Goal: Navigation & Orientation: Find specific page/section

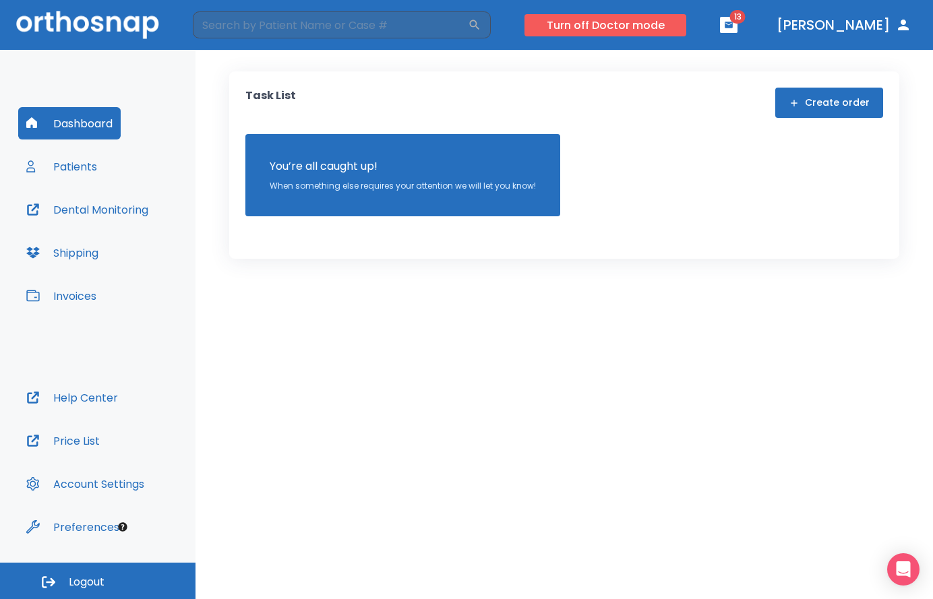
click at [641, 20] on button "Turn off Doctor mode" at bounding box center [605, 25] width 162 height 22
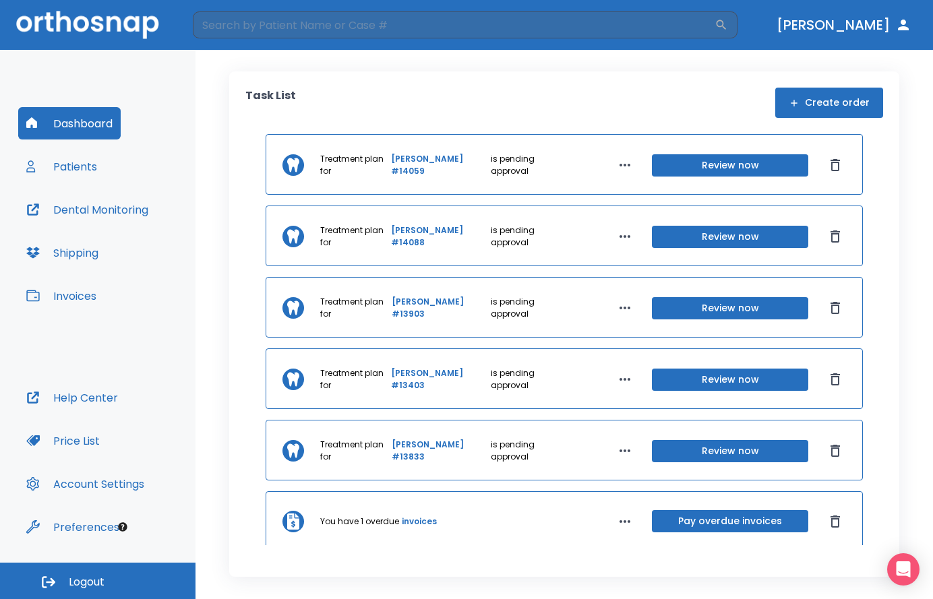
click at [98, 27] on img at bounding box center [87, 25] width 143 height 28
click at [80, 126] on button "Dashboard" at bounding box center [69, 123] width 102 height 32
drag, startPoint x: 85, startPoint y: 128, endPoint x: 323, endPoint y: 129, distance: 238.6
click at [85, 128] on button "Dashboard" at bounding box center [69, 123] width 102 height 32
click at [297, 90] on div "Task List Create order" at bounding box center [563, 103] width 637 height 30
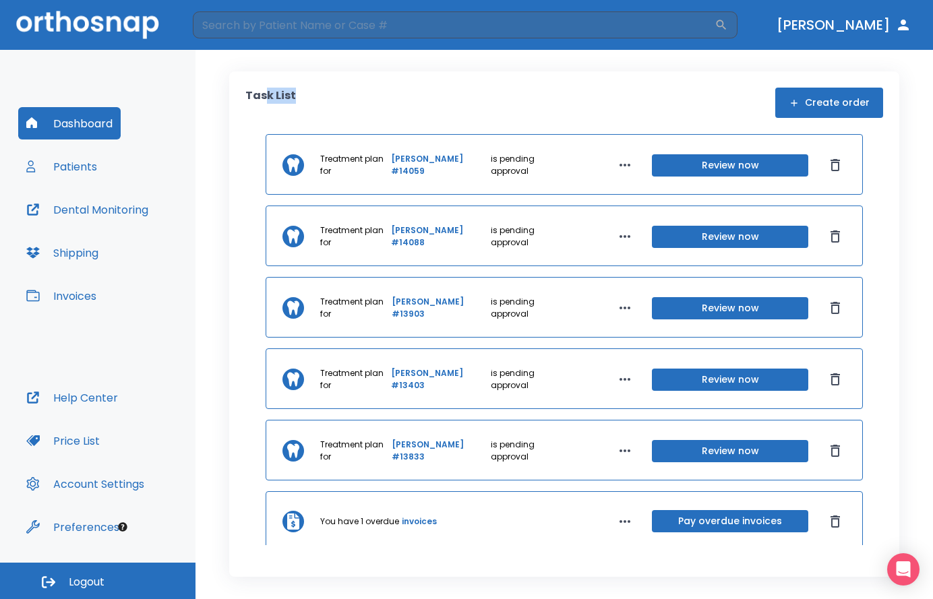
click at [297, 90] on div "Task List Create order" at bounding box center [563, 103] width 637 height 30
click at [112, 174] on div "Dashboard Patients Dental Monitoring Shipping Invoices" at bounding box center [97, 244] width 159 height 274
click at [87, 175] on button "Patients" at bounding box center [61, 166] width 87 height 32
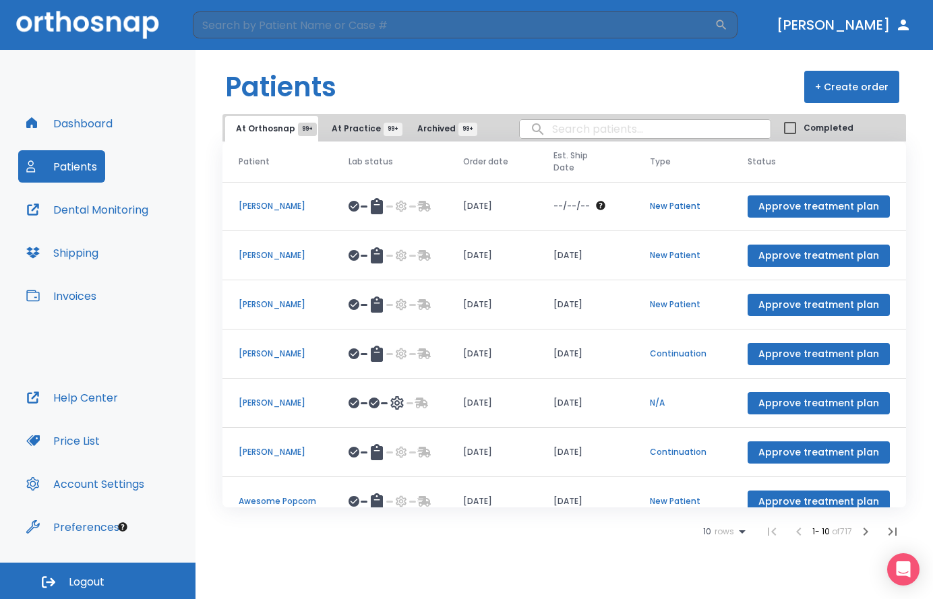
click at [75, 216] on button "Dental Monitoring" at bounding box center [87, 209] width 138 height 32
click at [80, 257] on button "Shipping" at bounding box center [62, 253] width 88 height 32
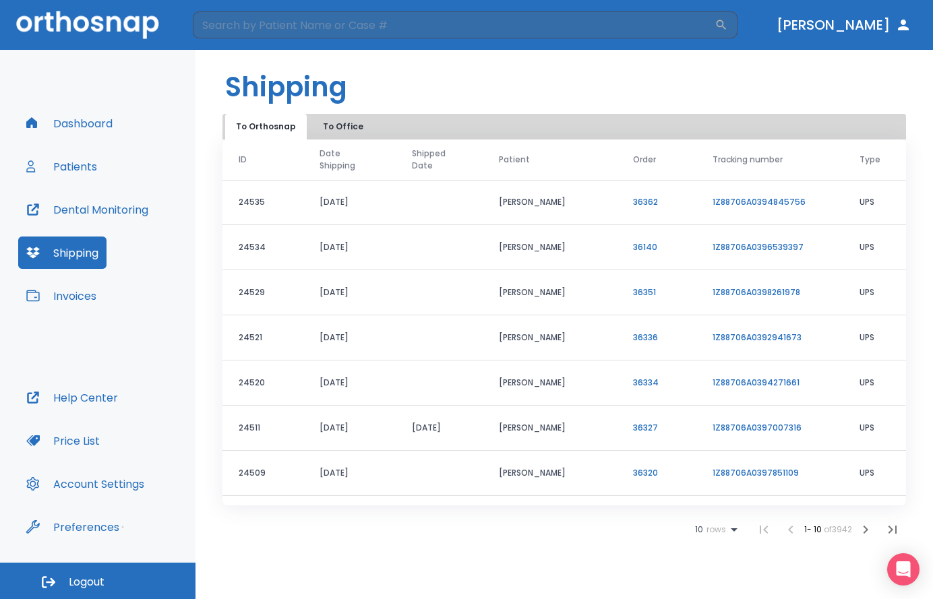
click at [66, 298] on button "Invoices" at bounding box center [61, 296] width 86 height 32
